Goal: Information Seeking & Learning: Learn about a topic

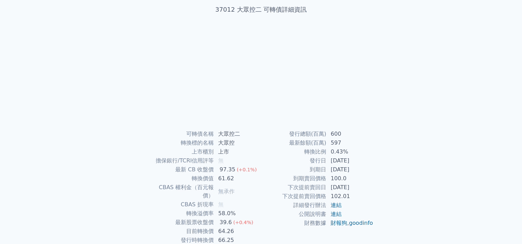
scroll to position [73, 0]
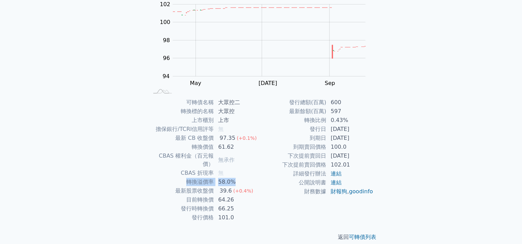
drag, startPoint x: 185, startPoint y: 174, endPoint x: 241, endPoint y: 174, distance: 55.5
click at [241, 178] on tr "轉換溢價率 58.0%" at bounding box center [204, 182] width 112 height 9
click at [241, 178] on td "58.0%" at bounding box center [237, 182] width 47 height 9
drag, startPoint x: 304, startPoint y: 121, endPoint x: 353, endPoint y: 117, distance: 48.6
click at [353, 117] on tr "轉換比例 0.43%" at bounding box center [317, 120] width 112 height 9
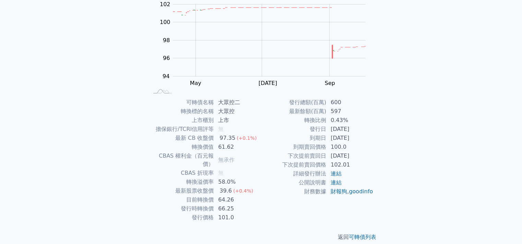
drag, startPoint x: 359, startPoint y: 125, endPoint x: 352, endPoint y: 137, distance: 13.4
click at [351, 132] on td "[DATE]" at bounding box center [349, 129] width 47 height 9
click at [377, 117] on div "可轉債名稱 大眾控二 轉換標的名稱 大眾控 上市櫃別 上市 擔保銀行/TCRI信用評等 無 最新 CB 收盤價 97.35 (+0.1%) 轉換價值 61.6…" at bounding box center [260, 160] width 241 height 124
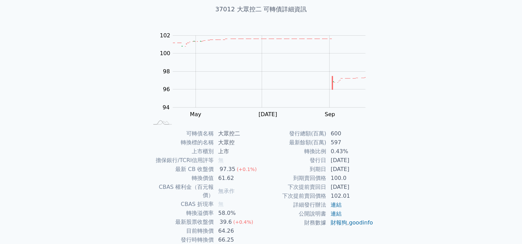
scroll to position [28, 0]
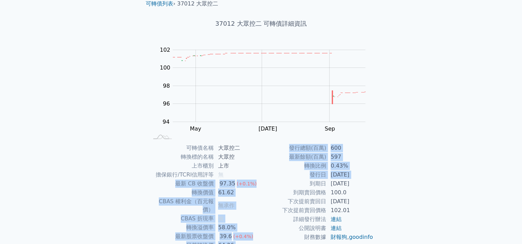
drag, startPoint x: 170, startPoint y: 182, endPoint x: 261, endPoint y: 187, distance: 91.0
click at [261, 187] on div "可轉債名稱 大眾控二 轉換標的名稱 大眾控 上市櫃別 上市 擔保銀行/TCRI信用評等 無 最新 CB 收盤價 97.35 (+0.1%) 轉換價值 61.6…" at bounding box center [260, 206] width 241 height 124
click at [261, 187] on td "到期日" at bounding box center [293, 183] width 65 height 9
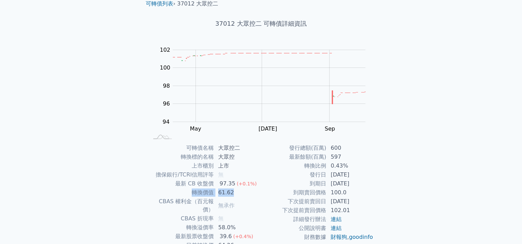
drag, startPoint x: 246, startPoint y: 193, endPoint x: 177, endPoint y: 193, distance: 69.2
click at [177, 193] on tr "轉換價值 61.62" at bounding box center [204, 192] width 112 height 9
click at [177, 193] on td "轉換價值" at bounding box center [180, 192] width 65 height 9
drag, startPoint x: 177, startPoint y: 193, endPoint x: 251, endPoint y: 193, distance: 73.4
click at [251, 193] on tr "轉換價值 61.62" at bounding box center [204, 192] width 112 height 9
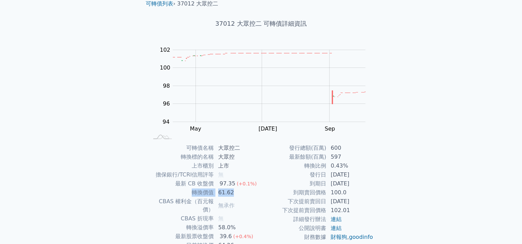
click at [251, 193] on td "61.62" at bounding box center [237, 192] width 47 height 9
click at [241, 197] on td "61.62" at bounding box center [237, 192] width 47 height 9
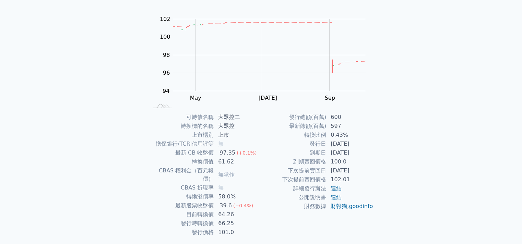
scroll to position [73, 0]
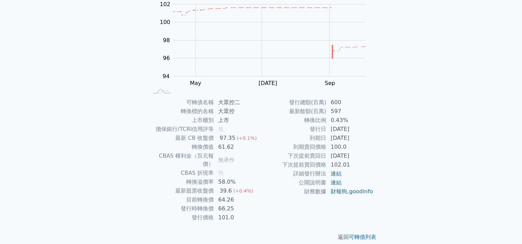
click at [265, 116] on td "轉換比例" at bounding box center [293, 120] width 65 height 9
click at [353, 234] on link "可轉債列表" at bounding box center [362, 237] width 27 height 7
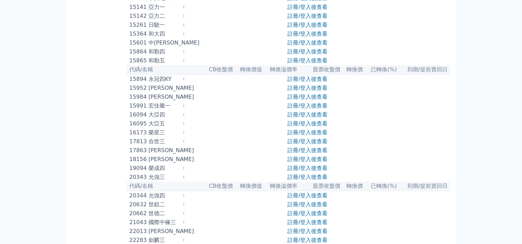
scroll to position [183, 0]
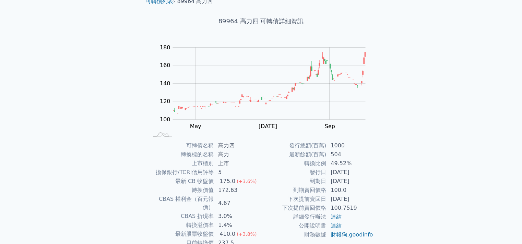
scroll to position [46, 0]
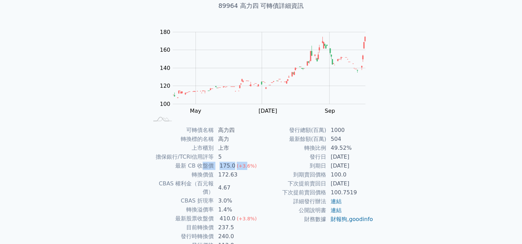
drag, startPoint x: 209, startPoint y: 166, endPoint x: 244, endPoint y: 168, distance: 35.7
click at [244, 168] on tr "最新 CB 收盤價 175.0 (+3.6%)" at bounding box center [204, 165] width 112 height 9
click at [244, 168] on span "(+3.6%)" at bounding box center [247, 165] width 20 height 5
drag, startPoint x: 191, startPoint y: 174, endPoint x: 254, endPoint y: 177, distance: 63.5
click at [254, 177] on tr "轉換價值 172.63" at bounding box center [204, 174] width 112 height 9
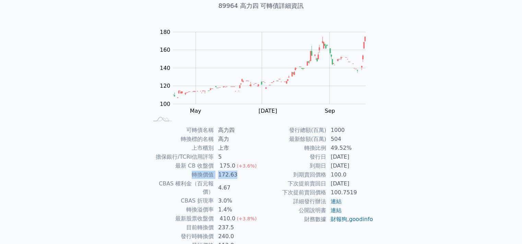
click at [254, 177] on td "172.63" at bounding box center [237, 174] width 47 height 9
drag, startPoint x: 242, startPoint y: 174, endPoint x: 168, endPoint y: 172, distance: 74.8
click at [168, 172] on tr "轉換價值 172.63" at bounding box center [204, 174] width 112 height 9
click at [168, 172] on td "轉換價值" at bounding box center [180, 174] width 65 height 9
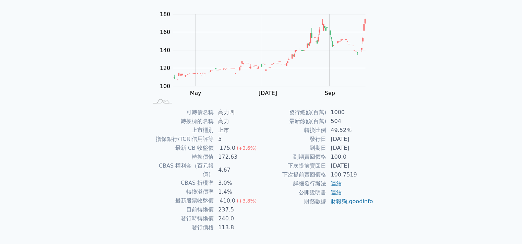
scroll to position [73, 0]
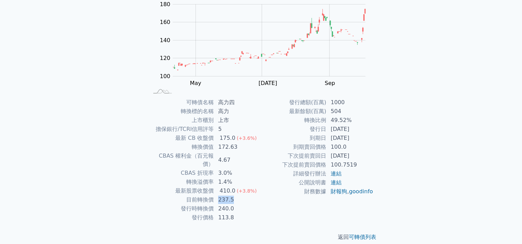
drag, startPoint x: 219, startPoint y: 192, endPoint x: 243, endPoint y: 193, distance: 24.0
click at [243, 195] on td "237.5" at bounding box center [237, 199] width 47 height 9
drag, startPoint x: 210, startPoint y: 194, endPoint x: 243, endPoint y: 190, distance: 32.4
click at [243, 195] on tr "目前轉換價 237.5" at bounding box center [204, 199] width 112 height 9
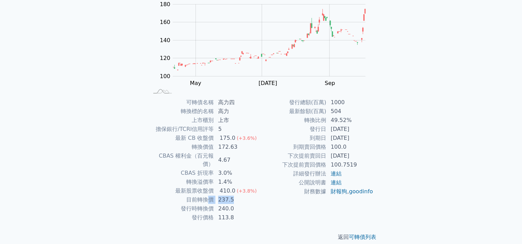
click at [243, 195] on td "237.5" at bounding box center [237, 199] width 47 height 9
drag, startPoint x: 181, startPoint y: 192, endPoint x: 241, endPoint y: 194, distance: 60.7
click at [241, 195] on tr "目前轉換價 237.5" at bounding box center [204, 199] width 112 height 9
click at [241, 195] on td "237.5" at bounding box center [237, 199] width 47 height 9
drag, startPoint x: 241, startPoint y: 194, endPoint x: 185, endPoint y: 191, distance: 56.6
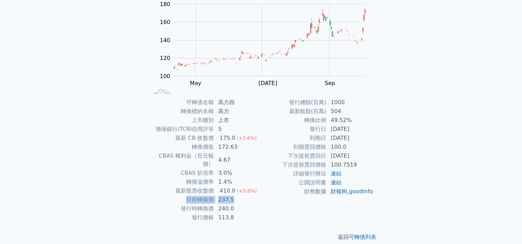
click at [185, 195] on tr "目前轉換價 237.5" at bounding box center [204, 199] width 112 height 9
click at [185, 195] on td "目前轉換價" at bounding box center [180, 199] width 65 height 9
click at [264, 132] on td "發行日" at bounding box center [293, 129] width 65 height 9
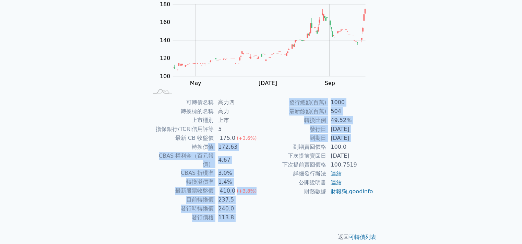
drag, startPoint x: 207, startPoint y: 148, endPoint x: 276, endPoint y: 149, distance: 69.3
click at [276, 149] on div "可轉債名稱 高力四 轉換標的名稱 高力 上市櫃別 上市 擔保銀行/TCRI信用評等 5 最新 CB 收盤價 175.0 (+3.6%) 轉換價值 172.63…" at bounding box center [260, 160] width 241 height 124
drag, startPoint x: 263, startPoint y: 149, endPoint x: 243, endPoint y: 146, distance: 19.8
click at [263, 149] on td "到期賣回價格" at bounding box center [293, 147] width 65 height 9
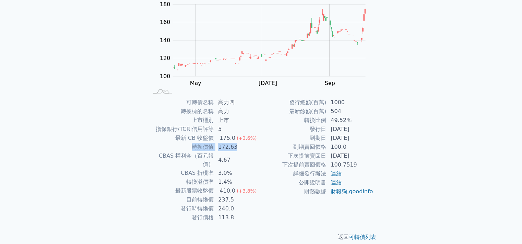
drag, startPoint x: 243, startPoint y: 146, endPoint x: 182, endPoint y: 144, distance: 61.4
click at [182, 144] on tr "轉換價值 172.63" at bounding box center [204, 147] width 112 height 9
click at [182, 144] on td "轉換價值" at bounding box center [180, 147] width 65 height 9
drag, startPoint x: 190, startPoint y: 146, endPoint x: 242, endPoint y: 150, distance: 51.9
click at [242, 150] on tr "轉換價值 172.63" at bounding box center [204, 147] width 112 height 9
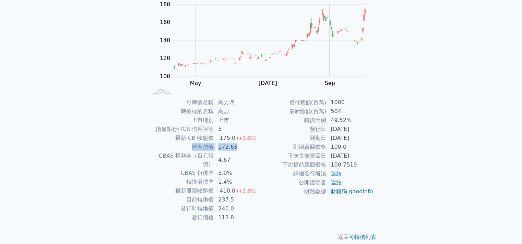
click at [242, 150] on td "172.63" at bounding box center [237, 147] width 47 height 9
drag, startPoint x: 243, startPoint y: 145, endPoint x: 182, endPoint y: 144, distance: 61.0
click at [182, 144] on tr "轉換價值 172.63" at bounding box center [204, 147] width 112 height 9
click at [183, 145] on td "轉換價值" at bounding box center [180, 147] width 65 height 9
drag, startPoint x: 186, startPoint y: 145, endPoint x: 244, endPoint y: 147, distance: 58.3
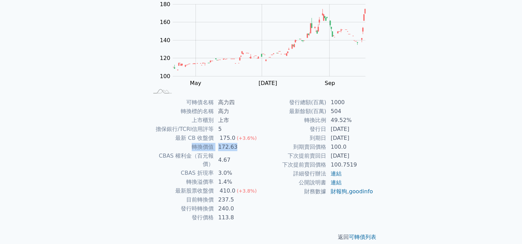
click at [244, 147] on tr "轉換價值 172.63" at bounding box center [204, 147] width 112 height 9
click at [244, 147] on td "172.63" at bounding box center [237, 147] width 47 height 9
drag, startPoint x: 244, startPoint y: 147, endPoint x: 181, endPoint y: 148, distance: 63.4
click at [181, 148] on tr "轉換價值 172.63" at bounding box center [204, 147] width 112 height 9
click at [181, 148] on td "轉換價值" at bounding box center [180, 147] width 65 height 9
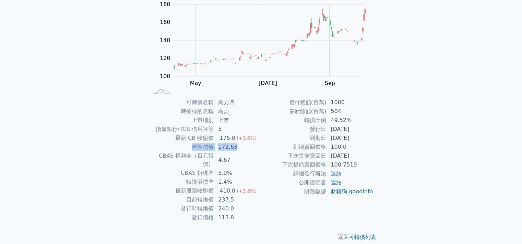
drag, startPoint x: 183, startPoint y: 145, endPoint x: 238, endPoint y: 150, distance: 54.7
click at [238, 150] on tr "轉換價值 172.63" at bounding box center [204, 147] width 112 height 9
drag, startPoint x: 235, startPoint y: 210, endPoint x: 185, endPoint y: 208, distance: 50.1
click at [185, 213] on tr "發行價格 113.8" at bounding box center [204, 217] width 112 height 9
click at [185, 213] on td "發行價格" at bounding box center [180, 217] width 65 height 9
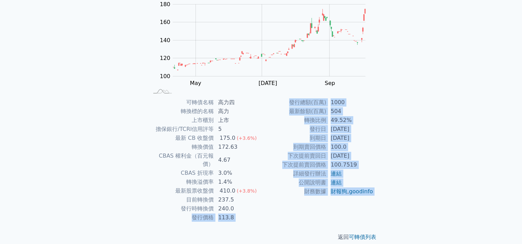
drag, startPoint x: 168, startPoint y: 205, endPoint x: 242, endPoint y: 215, distance: 74.6
click at [242, 215] on div "可轉債列表 › 89964 高力四 89964 高力四 可轉債詳細資訊 Zoom Out 100 60 80 100 120 140 160 180 200 …" at bounding box center [260, 97] width 241 height 309
click at [236, 213] on td "113.8" at bounding box center [237, 217] width 47 height 9
click at [241, 213] on td "113.8" at bounding box center [237, 217] width 47 height 9
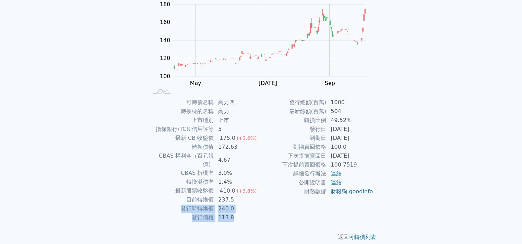
drag, startPoint x: 243, startPoint y: 210, endPoint x: 183, endPoint y: 205, distance: 60.6
click at [183, 205] on tbody "可轉債名稱 高力四 轉換標的名稱 高力 上市櫃別 上市 擔保銀行/TCRI信用評等 5 最新 CB 收盤價 175.0 (+3.6%) 轉換價值 172.63…" at bounding box center [204, 160] width 112 height 124
click at [183, 205] on td "發行時轉換價" at bounding box center [180, 208] width 65 height 9
drag, startPoint x: 234, startPoint y: 212, endPoint x: 181, endPoint y: 210, distance: 52.8
click at [181, 213] on tr "發行價格 113.8" at bounding box center [204, 217] width 112 height 9
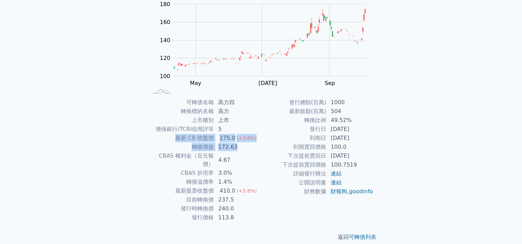
drag, startPoint x: 243, startPoint y: 146, endPoint x: 171, endPoint y: 142, distance: 72.8
click at [171, 142] on tbody "可轉債名稱 高力四 轉換標的名稱 高力 上市櫃別 上市 擔保銀行/TCRI信用評等 5 最新 CB 收盤價 175.0 (+3.6%) 轉換價值 172.63…" at bounding box center [204, 160] width 112 height 124
click at [170, 142] on td "最新 CB 收盤價" at bounding box center [180, 138] width 65 height 9
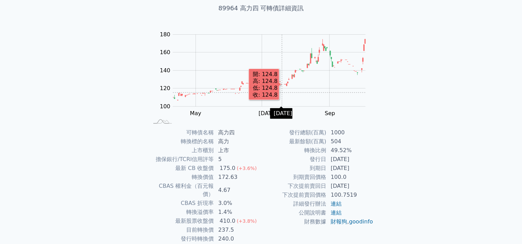
scroll to position [28, 0]
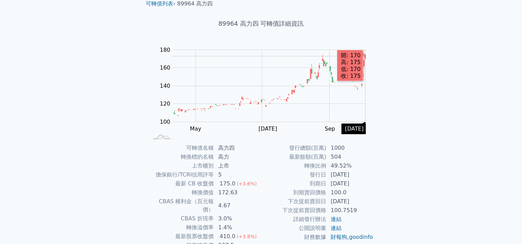
click at [365, 56] on icon "Series" at bounding box center [364, 57] width 1 height 4
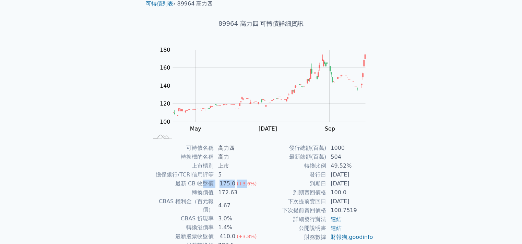
drag, startPoint x: 210, startPoint y: 181, endPoint x: 245, endPoint y: 181, distance: 35.3
click at [245, 181] on tr "最新 CB 收盤價 175.0 (+3.6%)" at bounding box center [204, 183] width 112 height 9
click at [245, 181] on span "(+3.6%)" at bounding box center [247, 183] width 20 height 5
drag, startPoint x: 244, startPoint y: 193, endPoint x: 175, endPoint y: 197, distance: 69.3
click at [175, 197] on tr "轉換價值 172.63" at bounding box center [204, 192] width 112 height 9
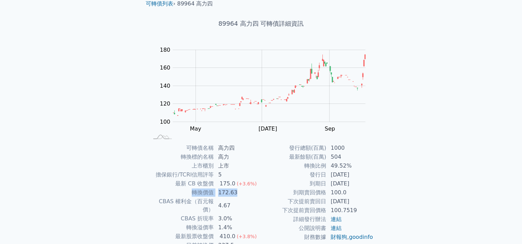
drag, startPoint x: 175, startPoint y: 197, endPoint x: 175, endPoint y: 191, distance: 6.2
click at [175, 197] on td "轉換價值" at bounding box center [180, 192] width 65 height 9
drag, startPoint x: 180, startPoint y: 180, endPoint x: 241, endPoint y: 186, distance: 61.6
click at [241, 186] on tr "最新 CB 收盤價 175.0 (+3.6%)" at bounding box center [204, 183] width 112 height 9
click at [241, 186] on span "(+3.6%)" at bounding box center [247, 183] width 20 height 5
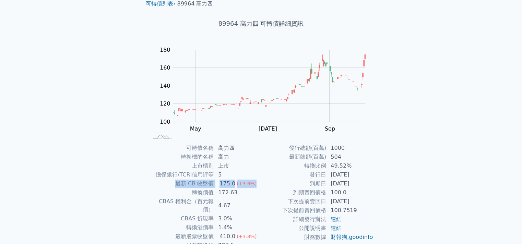
drag, startPoint x: 255, startPoint y: 186, endPoint x: 165, endPoint y: 187, distance: 90.2
click at [165, 187] on tr "最新 CB 收盤價 175.0 (+3.6%)" at bounding box center [204, 183] width 112 height 9
drag, startPoint x: 236, startPoint y: 196, endPoint x: 246, endPoint y: 194, distance: 10.6
click at [236, 196] on td "172.63" at bounding box center [237, 192] width 47 height 9
drag, startPoint x: 189, startPoint y: 191, endPoint x: 165, endPoint y: 192, distance: 23.7
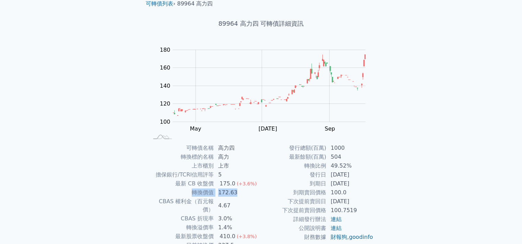
click at [165, 192] on tr "轉換價值 172.63" at bounding box center [204, 192] width 112 height 9
drag, startPoint x: 174, startPoint y: 189, endPoint x: 174, endPoint y: 185, distance: 3.8
click at [174, 189] on td "轉換價值" at bounding box center [180, 192] width 65 height 9
drag, startPoint x: 175, startPoint y: 181, endPoint x: 258, endPoint y: 178, distance: 83.7
click at [258, 178] on tbody "可轉債名稱 高力四 轉換標的名稱 高力 上市櫃別 上市 擔保銀行/TCRI信用評等 5 最新 CB 收盤價 175.0 (+3.6%) 轉換價值 172.63…" at bounding box center [204, 206] width 112 height 124
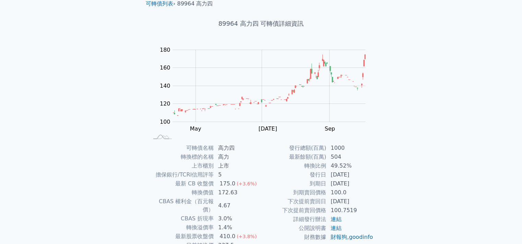
click at [258, 178] on td "5" at bounding box center [237, 174] width 47 height 9
drag, startPoint x: 256, startPoint y: 181, endPoint x: 173, endPoint y: 178, distance: 83.7
click at [173, 178] on tbody "可轉債名稱 高力四 轉換標的名稱 高力 上市櫃別 上市 擔保銀行/TCRI信用評等 5 最新 CB 收盤價 175.0 (+3.6%) 轉換價值 172.63…" at bounding box center [204, 206] width 112 height 124
click at [174, 186] on td "最新 CB 收盤價" at bounding box center [180, 183] width 65 height 9
drag, startPoint x: 173, startPoint y: 186, endPoint x: 259, endPoint y: 181, distance: 85.8
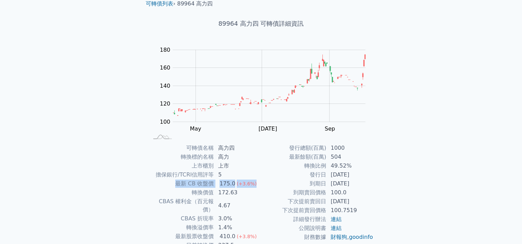
click at [259, 181] on tr "最新 CB 收盤價 175.0 (+3.6%)" at bounding box center [204, 183] width 112 height 9
click at [259, 181] on td "175.0 (+3.6%)" at bounding box center [237, 183] width 47 height 9
drag, startPoint x: 189, startPoint y: 184, endPoint x: 255, endPoint y: 180, distance: 65.9
click at [255, 180] on tr "最新 CB 收盤價 175.0 (+3.6%)" at bounding box center [204, 183] width 112 height 9
click at [255, 180] on td "175.0 (+3.6%)" at bounding box center [237, 183] width 47 height 9
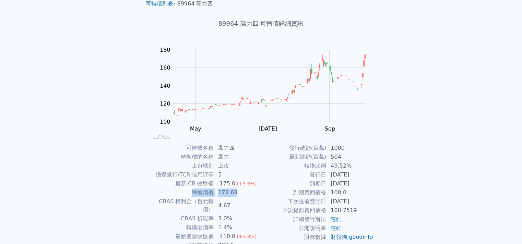
drag, startPoint x: 174, startPoint y: 189, endPoint x: 242, endPoint y: 193, distance: 68.3
click at [242, 193] on tr "轉換價值 172.63" at bounding box center [204, 192] width 112 height 9
click at [242, 193] on td "172.63" at bounding box center [237, 192] width 47 height 9
drag, startPoint x: 244, startPoint y: 194, endPoint x: 178, endPoint y: 193, distance: 65.8
click at [178, 193] on tr "轉換價值 172.63" at bounding box center [204, 192] width 112 height 9
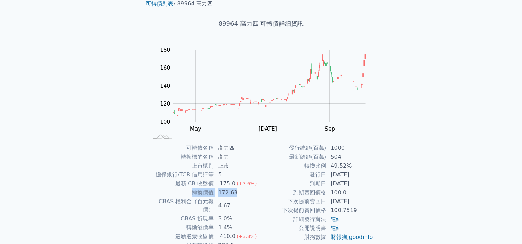
click at [176, 193] on td "轉換價值" at bounding box center [180, 192] width 65 height 9
drag, startPoint x: 243, startPoint y: 192, endPoint x: 161, endPoint y: 186, distance: 81.8
click at [161, 186] on tbody "可轉債名稱 高力四 轉換標的名稱 高力 上市櫃別 上市 擔保銀行/TCRI信用評等 5 最新 CB 收盤價 175.0 (+3.6%) 轉換價值 172.63…" at bounding box center [204, 206] width 112 height 124
click at [161, 186] on td "最新 CB 收盤價" at bounding box center [180, 183] width 65 height 9
drag, startPoint x: 237, startPoint y: 184, endPoint x: 174, endPoint y: 183, distance: 62.4
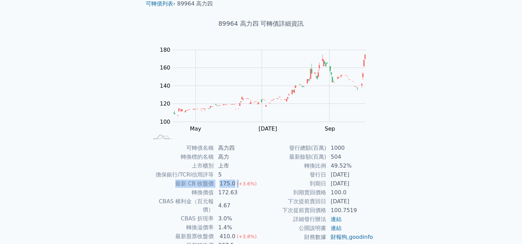
click at [174, 183] on tr "最新 CB 收盤價 175.0 (+3.6%)" at bounding box center [204, 183] width 112 height 9
click at [174, 183] on td "最新 CB 收盤價" at bounding box center [180, 183] width 65 height 9
drag, startPoint x: 255, startPoint y: 180, endPoint x: 162, endPoint y: 186, distance: 93.4
click at [162, 186] on tr "最新 CB 收盤價 175.0 (+3.6%)" at bounding box center [204, 183] width 112 height 9
click at [263, 190] on td "到期賣回價格" at bounding box center [293, 192] width 65 height 9
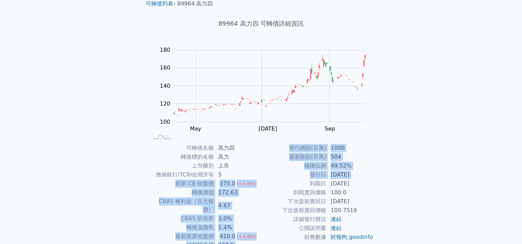
drag, startPoint x: 265, startPoint y: 186, endPoint x: 152, endPoint y: 187, distance: 113.5
click at [152, 187] on div "可轉債名稱 高力四 轉換標的名稱 高力 上市櫃別 上市 擔保銀行/TCRI信用評等 5 最新 CB 收盤價 175.0 (+3.6%) 轉換價值 172.63…" at bounding box center [260, 206] width 241 height 124
click at [152, 187] on td "最新 CB 收盤價" at bounding box center [180, 183] width 65 height 9
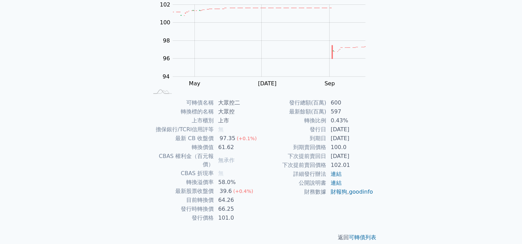
scroll to position [73, 0]
click at [457, 147] on div "可轉債列表 財務數據 可轉債列表 財務數據 登入／註冊 登入／註冊 可轉債列表 › 37012 大眾控二 37012 大眾控二 可轉債詳細資訊 Zoom Ou…" at bounding box center [261, 90] width 522 height 326
drag, startPoint x: 214, startPoint y: 200, endPoint x: 243, endPoint y: 198, distance: 29.5
click at [243, 204] on tr "發行時轉換價 66.25" at bounding box center [204, 208] width 112 height 9
click at [243, 204] on td "66.25" at bounding box center [237, 208] width 47 height 9
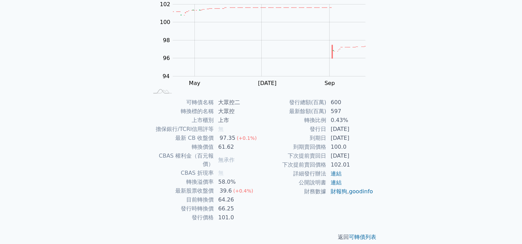
click at [444, 160] on div "可轉債列表 財務數據 可轉債列表 財務數據 登入／註冊 登入／註冊 可轉債列表 › 37012 大眾控二 37012 大眾控二 可轉債詳細資訊 Zoom Ou…" at bounding box center [261, 90] width 522 height 326
click at [439, 140] on div "可轉債列表 財務數據 可轉債列表 財務數據 登入／註冊 登入／註冊 可轉債列表 › 37012 大眾控二 37012 大眾控二 可轉債詳細資訊 Zoom Ou…" at bounding box center [261, 90] width 522 height 326
drag, startPoint x: 184, startPoint y: 193, endPoint x: 243, endPoint y: 193, distance: 59.0
click at [243, 195] on tr "目前轉換價 64.26" at bounding box center [204, 199] width 112 height 9
click at [243, 195] on td "64.26" at bounding box center [237, 199] width 47 height 9
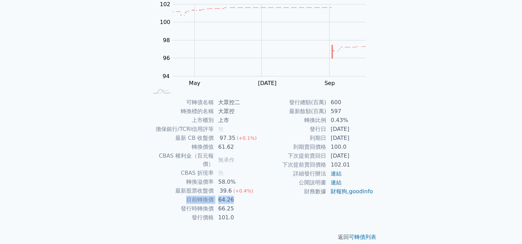
drag, startPoint x: 237, startPoint y: 192, endPoint x: 177, endPoint y: 193, distance: 60.4
click at [177, 195] on tr "目前轉換價 64.26" at bounding box center [204, 199] width 112 height 9
click at [177, 195] on td "目前轉換價" at bounding box center [180, 199] width 65 height 9
drag, startPoint x: 210, startPoint y: 194, endPoint x: 242, endPoint y: 195, distance: 32.2
click at [242, 195] on tr "目前轉換價 64.26" at bounding box center [204, 199] width 112 height 9
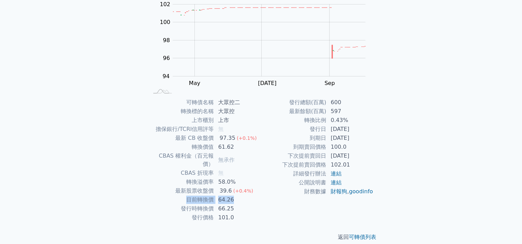
click at [242, 195] on td "64.26" at bounding box center [237, 199] width 47 height 9
drag, startPoint x: 242, startPoint y: 190, endPoint x: 177, endPoint y: 191, distance: 65.2
click at [177, 195] on tr "目前轉換價 64.26" at bounding box center [204, 199] width 112 height 9
click at [177, 195] on td "目前轉換價" at bounding box center [180, 199] width 65 height 9
drag, startPoint x: 178, startPoint y: 189, endPoint x: 241, endPoint y: 202, distance: 65.0
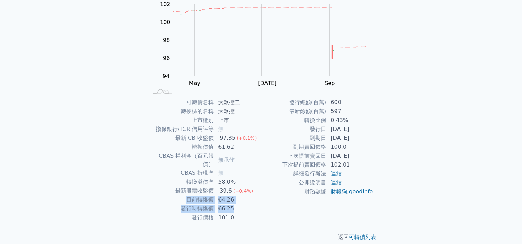
click at [241, 202] on tbody "可轉債名稱 大眾控二 轉換標的名稱 大眾控 上市櫃別 上市 擔保銀行/TCRI信用評等 無 最新 CB 收盤價 97.35 (+0.1%) 轉換價值 61.6…" at bounding box center [204, 160] width 112 height 124
click at [242, 204] on td "66.25" at bounding box center [237, 208] width 47 height 9
click at [460, 125] on div "可轉債列表 財務數據 可轉債列表 財務數據 登入／註冊 登入／註冊 可轉債列表 › 37012 大眾控二 37012 大眾控二 可轉債詳細資訊 Zoom Ou…" at bounding box center [261, 90] width 522 height 326
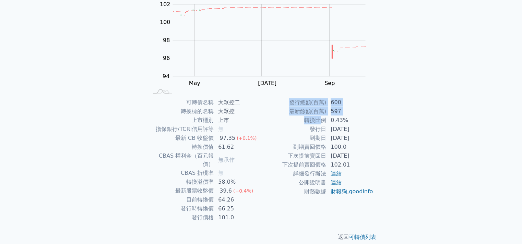
drag, startPoint x: 323, startPoint y: 120, endPoint x: 375, endPoint y: 121, distance: 52.8
click at [375, 121] on div "可轉債名稱 大眾控二 轉換標的名稱 大眾控 上市櫃別 上市 擔保銀行/TCRI信用評等 無 最新 CB 收盤價 97.35 (+0.1%) 轉換價值 61.6…" at bounding box center [260, 160] width 241 height 124
drag, startPoint x: 365, startPoint y: 119, endPoint x: 282, endPoint y: 114, distance: 82.4
click at [282, 114] on tbody "發行總額(百萬) 600 最新餘額(百萬) 597 轉換比例 0.43% 發行日 [DATE] 到期日 [DATE] 到期賣回價格 100.0 下次提前賣回日…" at bounding box center [317, 147] width 112 height 98
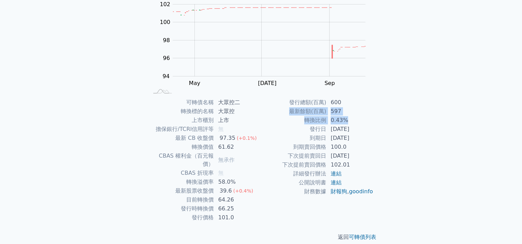
click at [282, 114] on td "最新餘額(百萬)" at bounding box center [293, 111] width 65 height 9
drag, startPoint x: 306, startPoint y: 116, endPoint x: 350, endPoint y: 118, distance: 43.6
click at [350, 118] on tr "轉換比例 0.43%" at bounding box center [317, 120] width 112 height 9
click at [350, 118] on td "0.43%" at bounding box center [349, 120] width 47 height 9
drag, startPoint x: 350, startPoint y: 118, endPoint x: 296, endPoint y: 120, distance: 53.9
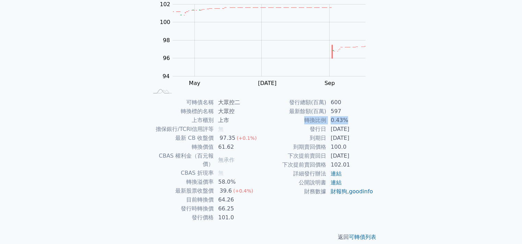
click at [296, 120] on tr "轉換比例 0.43%" at bounding box center [317, 120] width 112 height 9
click at [296, 120] on td "轉換比例" at bounding box center [293, 120] width 65 height 9
drag, startPoint x: 296, startPoint y: 120, endPoint x: 354, endPoint y: 121, distance: 58.6
click at [354, 121] on tr "轉換比例 0.43%" at bounding box center [317, 120] width 112 height 9
click at [354, 121] on td "0.43%" at bounding box center [349, 120] width 47 height 9
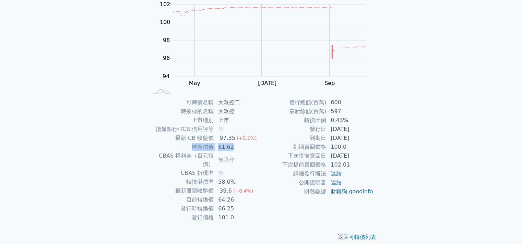
drag, startPoint x: 242, startPoint y: 149, endPoint x: 175, endPoint y: 147, distance: 66.9
click at [175, 147] on tr "轉換價值 61.62" at bounding box center [204, 147] width 112 height 9
click at [175, 147] on td "轉換價值" at bounding box center [180, 147] width 65 height 9
drag, startPoint x: 186, startPoint y: 147, endPoint x: 236, endPoint y: 147, distance: 49.7
click at [236, 147] on tr "轉換價值 61.62" at bounding box center [204, 147] width 112 height 9
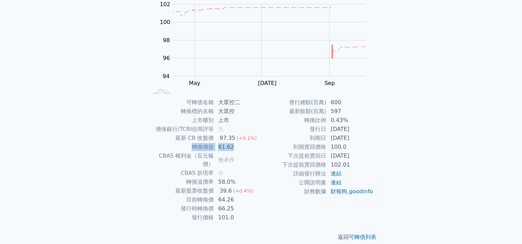
click at [236, 147] on td "61.62" at bounding box center [237, 147] width 47 height 9
drag, startPoint x: 236, startPoint y: 147, endPoint x: 185, endPoint y: 145, distance: 50.1
click at [185, 145] on tr "轉換價值 61.62" at bounding box center [204, 147] width 112 height 9
click at [185, 145] on td "轉換價值" at bounding box center [180, 147] width 65 height 9
drag, startPoint x: 185, startPoint y: 145, endPoint x: 255, endPoint y: 146, distance: 69.9
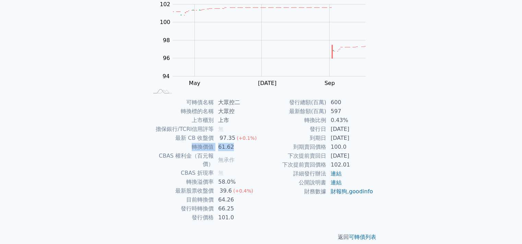
click at [255, 146] on tr "轉換價值 61.62" at bounding box center [204, 147] width 112 height 9
click at [255, 146] on td "61.62" at bounding box center [237, 147] width 47 height 9
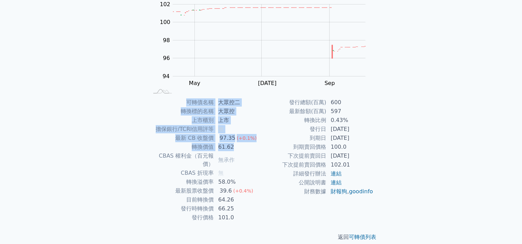
drag, startPoint x: 255, startPoint y: 146, endPoint x: 132, endPoint y: 138, distance: 123.7
click at [132, 138] on div "可轉債列表 › 37012 大眾控二 37012 大眾控二 可轉債詳細資訊 Zoom Out 100 93 94 95 96 97 98 104 100 10…" at bounding box center [260, 97] width 263 height 309
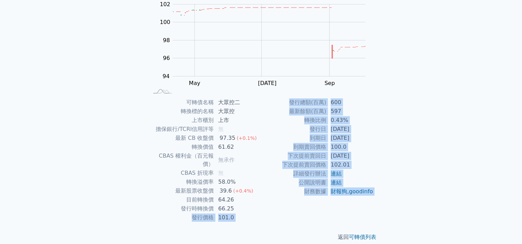
drag, startPoint x: 231, startPoint y: 218, endPoint x: 162, endPoint y: 212, distance: 68.9
click at [162, 212] on div "可轉債列表 › 37012 大眾控二 37012 大眾控二 可轉債詳細資訊 Zoom Out 100 93 94 95 96 97 98 104 100 10…" at bounding box center [260, 97] width 241 height 309
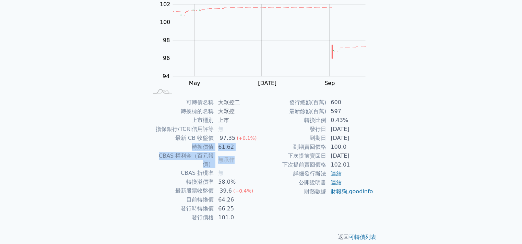
drag, startPoint x: 232, startPoint y: 152, endPoint x: 167, endPoint y: 146, distance: 65.7
click at [167, 146] on tbody "可轉債名稱 大眾控二 轉換標的名稱 大眾控 上市櫃別 上市 擔保銀行/TCRI信用評等 無 最新 CB 收盤價 97.35 (+0.1%) 轉換價值 61.6…" at bounding box center [204, 160] width 112 height 124
click at [167, 146] on td "轉換價值" at bounding box center [180, 147] width 65 height 9
drag, startPoint x: 237, startPoint y: 146, endPoint x: 174, endPoint y: 144, distance: 62.8
click at [174, 144] on tr "轉換價值 61.62" at bounding box center [204, 147] width 112 height 9
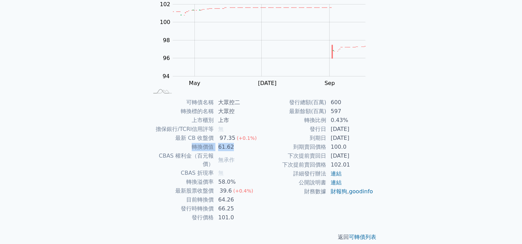
click at [174, 144] on td "轉換價值" at bounding box center [180, 147] width 65 height 9
drag, startPoint x: 192, startPoint y: 210, endPoint x: 236, endPoint y: 209, distance: 43.9
click at [236, 213] on tr "發行價格 101.0" at bounding box center [204, 217] width 112 height 9
click at [236, 213] on td "101.0" at bounding box center [237, 217] width 47 height 9
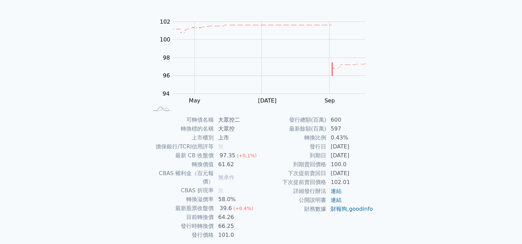
scroll to position [28, 0]
